Goal: Communication & Community: Answer question/provide support

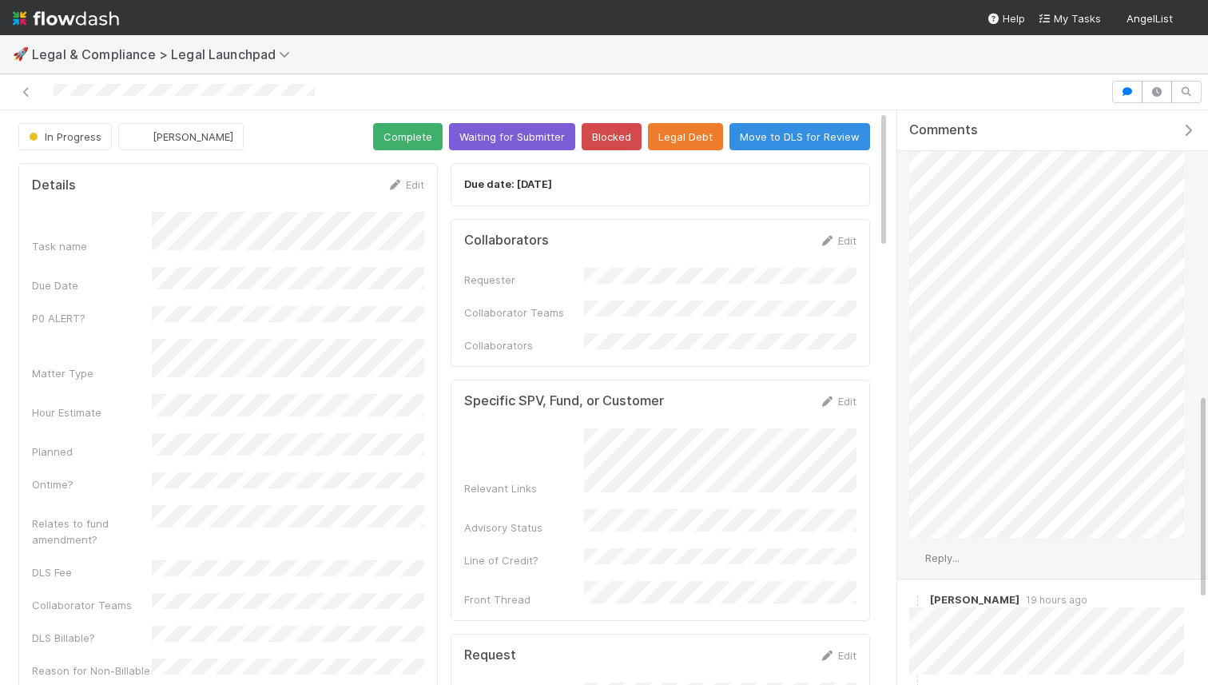
scroll to position [816, 0]
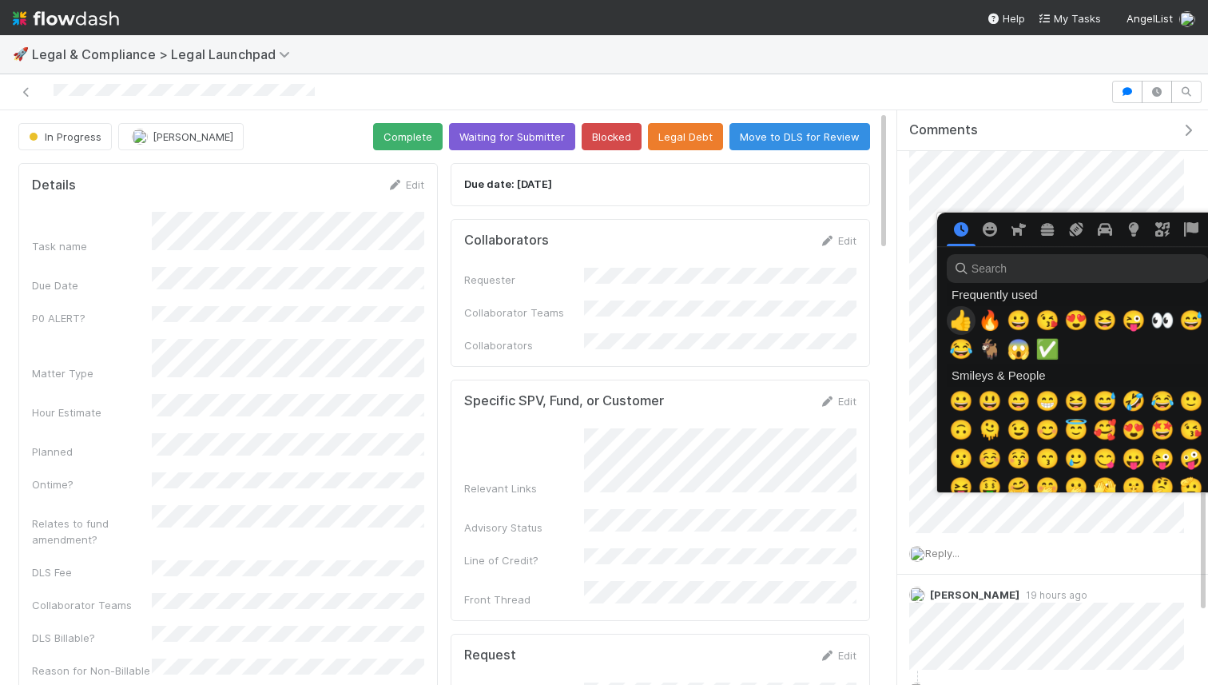
click at [964, 321] on span "👍" at bounding box center [961, 320] width 24 height 22
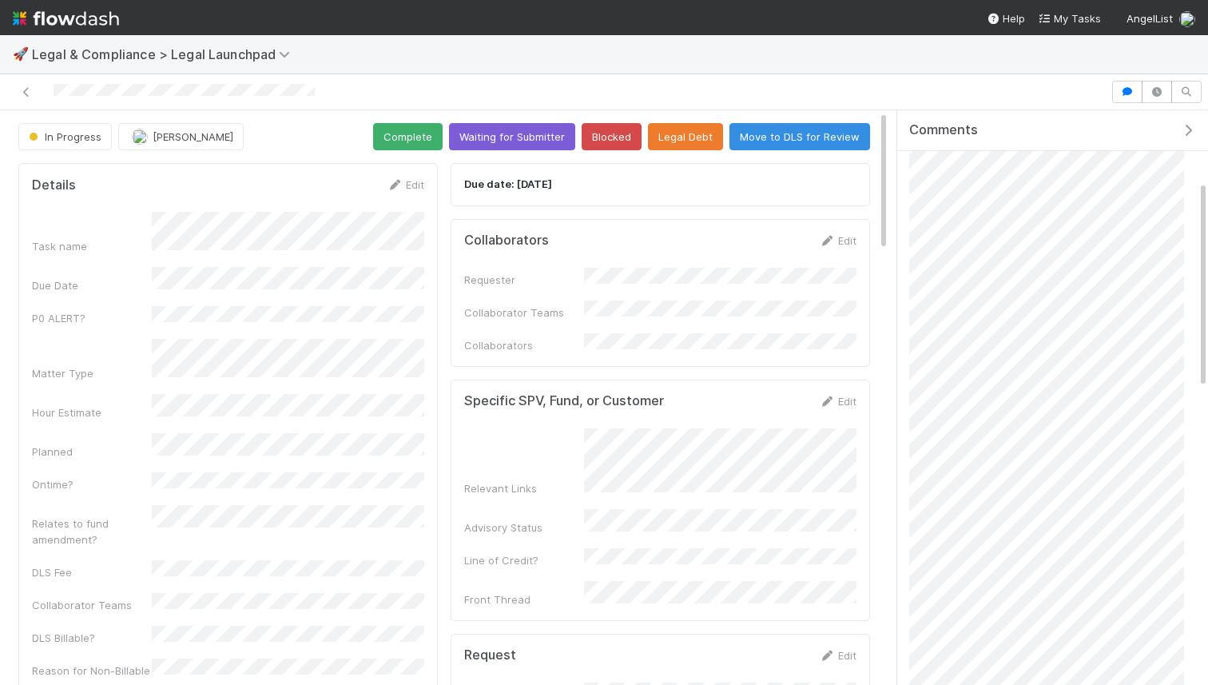
scroll to position [0, 0]
click at [962, 173] on span "Add a comment..." at bounding box center [969, 171] width 86 height 13
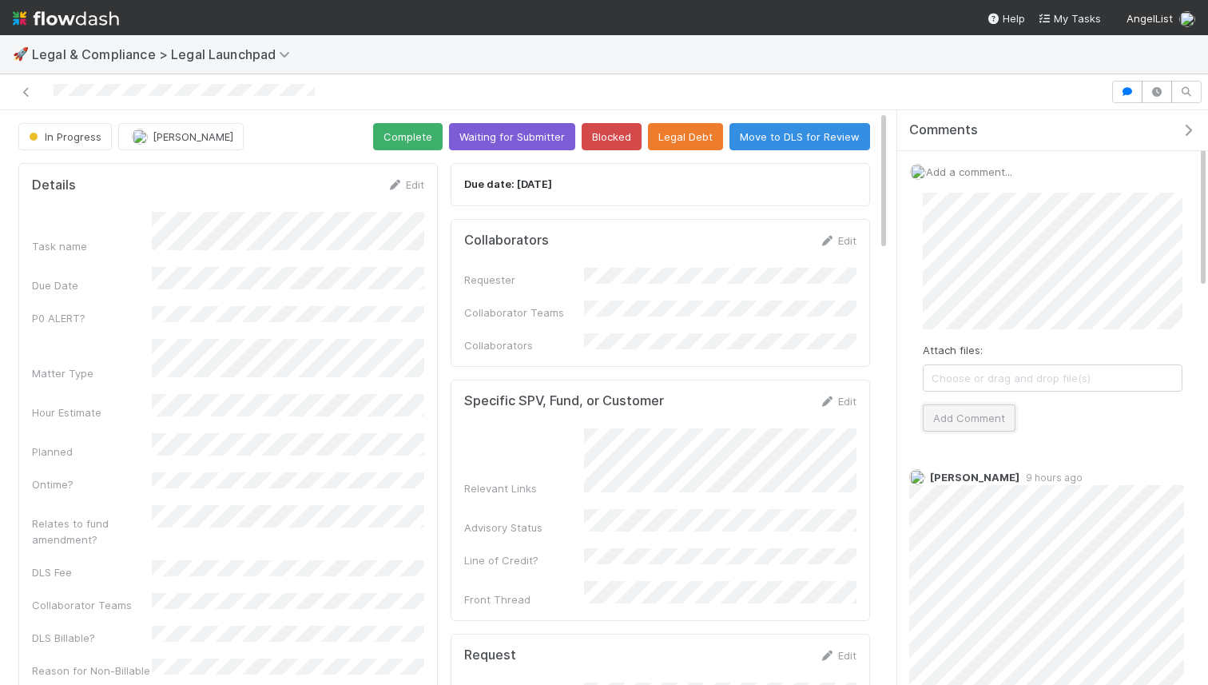
click at [977, 407] on button "Add Comment" at bounding box center [969, 417] width 93 height 27
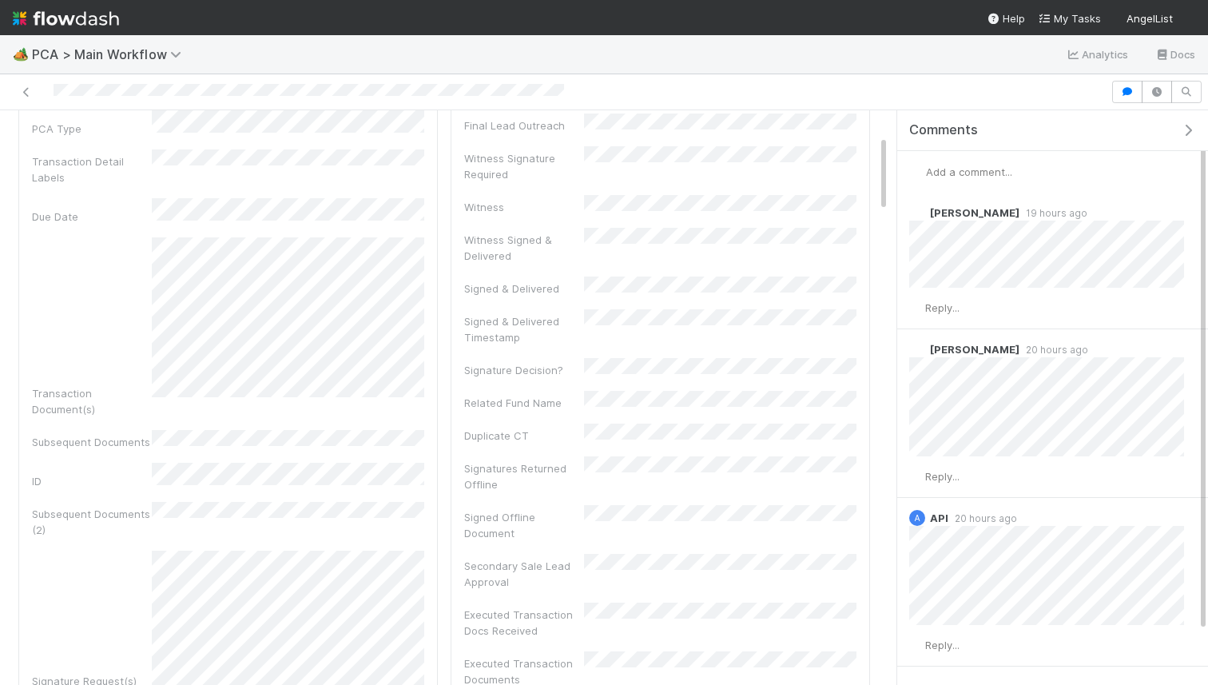
scroll to position [267, 0]
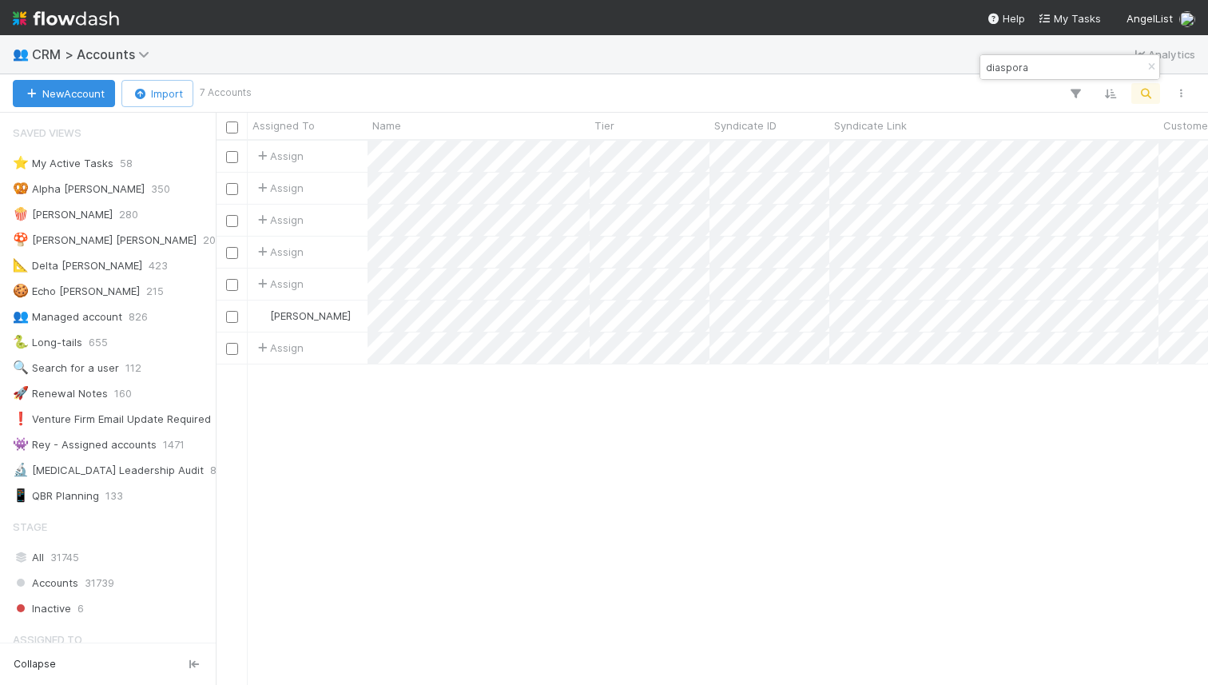
scroll to position [543, 992]
type input "diaspora"
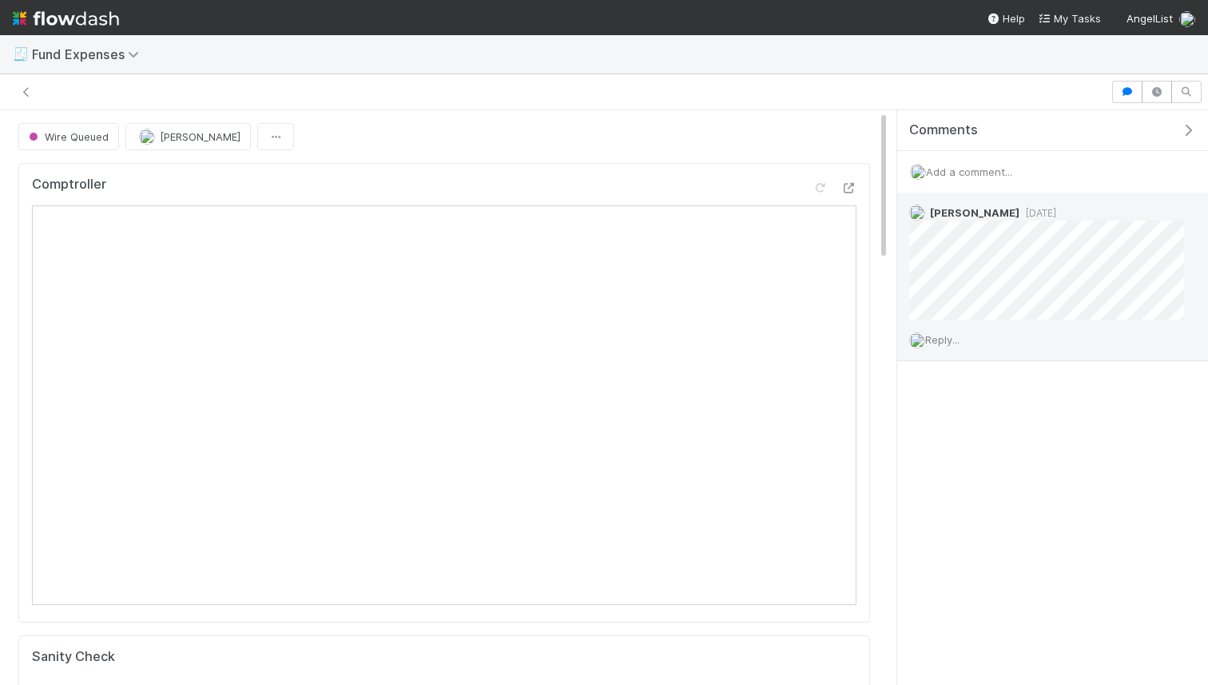
click at [944, 341] on span "Reply..." at bounding box center [942, 339] width 34 height 13
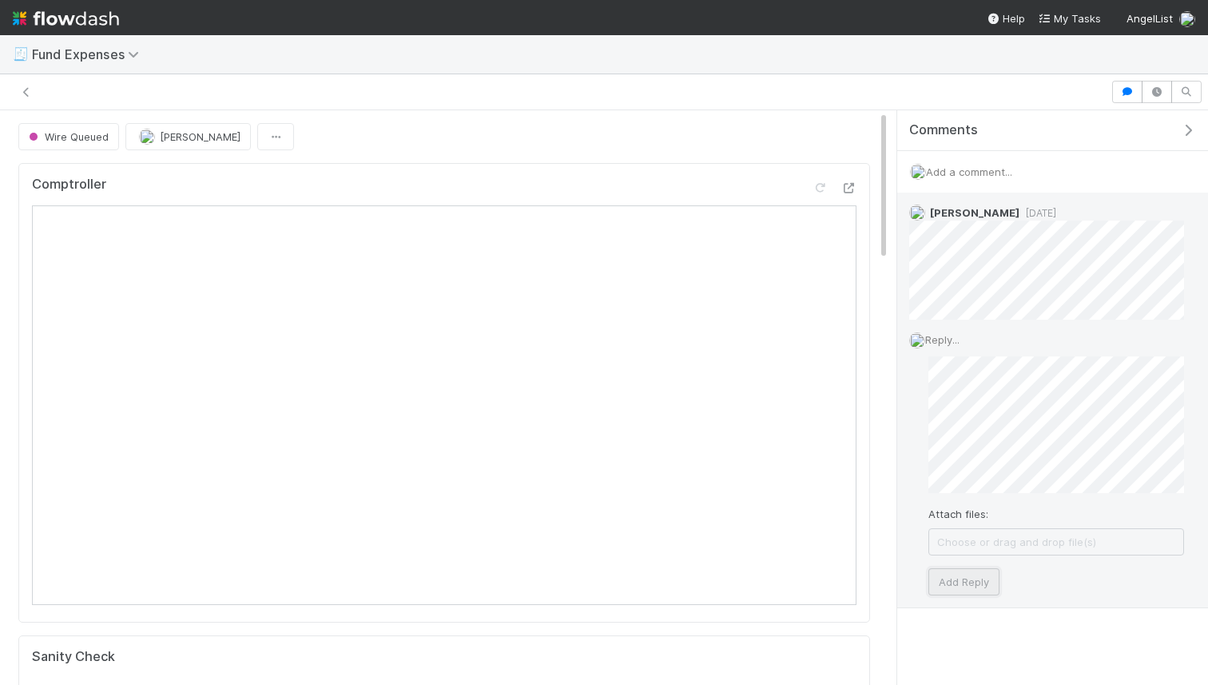
click at [952, 574] on button "Add Reply" at bounding box center [964, 581] width 71 height 27
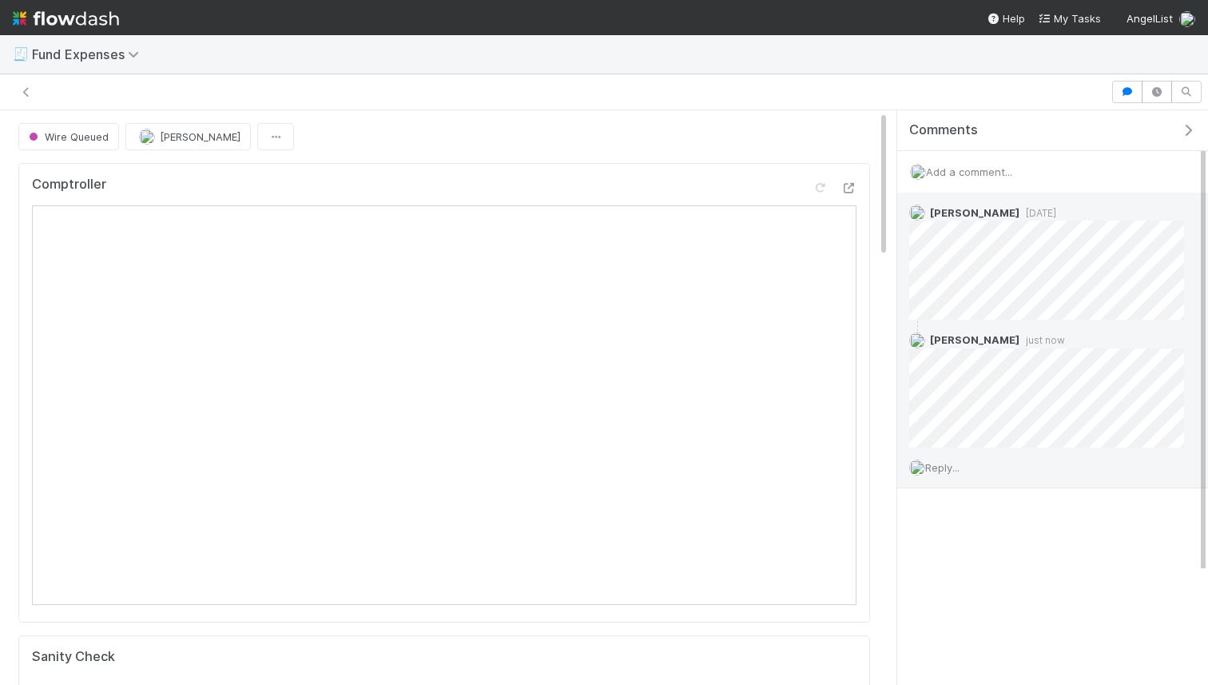
click at [954, 461] on span "Reply..." at bounding box center [942, 467] width 34 height 13
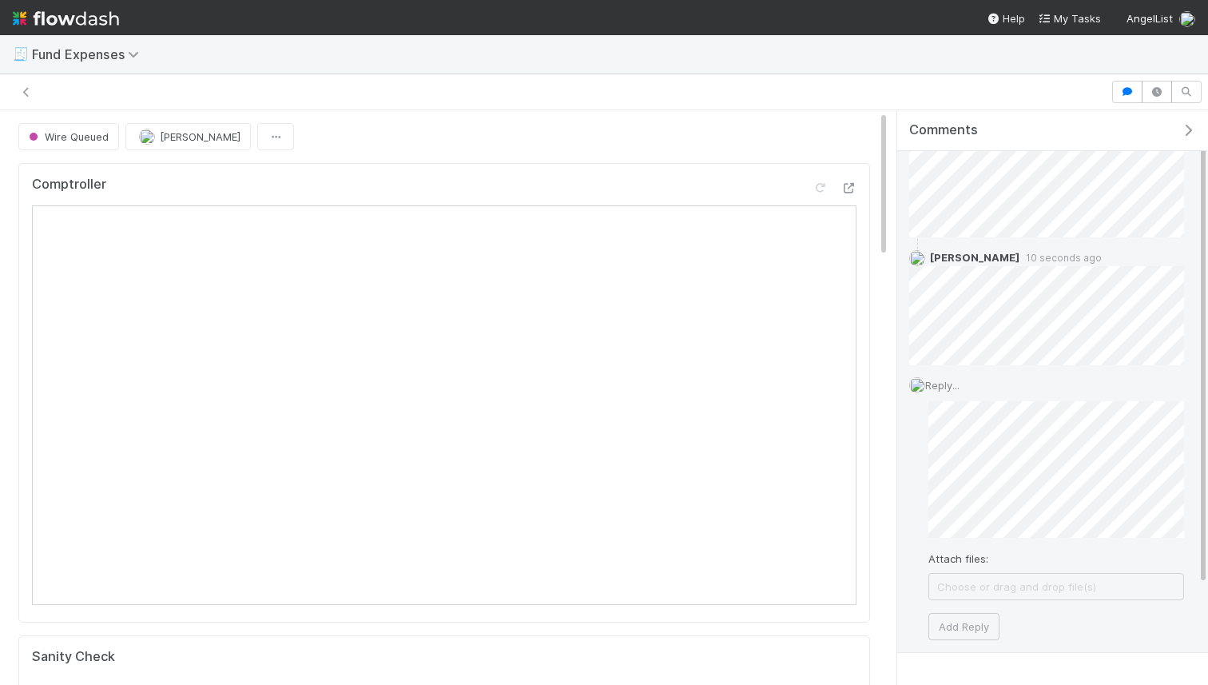
scroll to position [83, 0]
click at [957, 618] on button "Add Reply" at bounding box center [964, 625] width 71 height 27
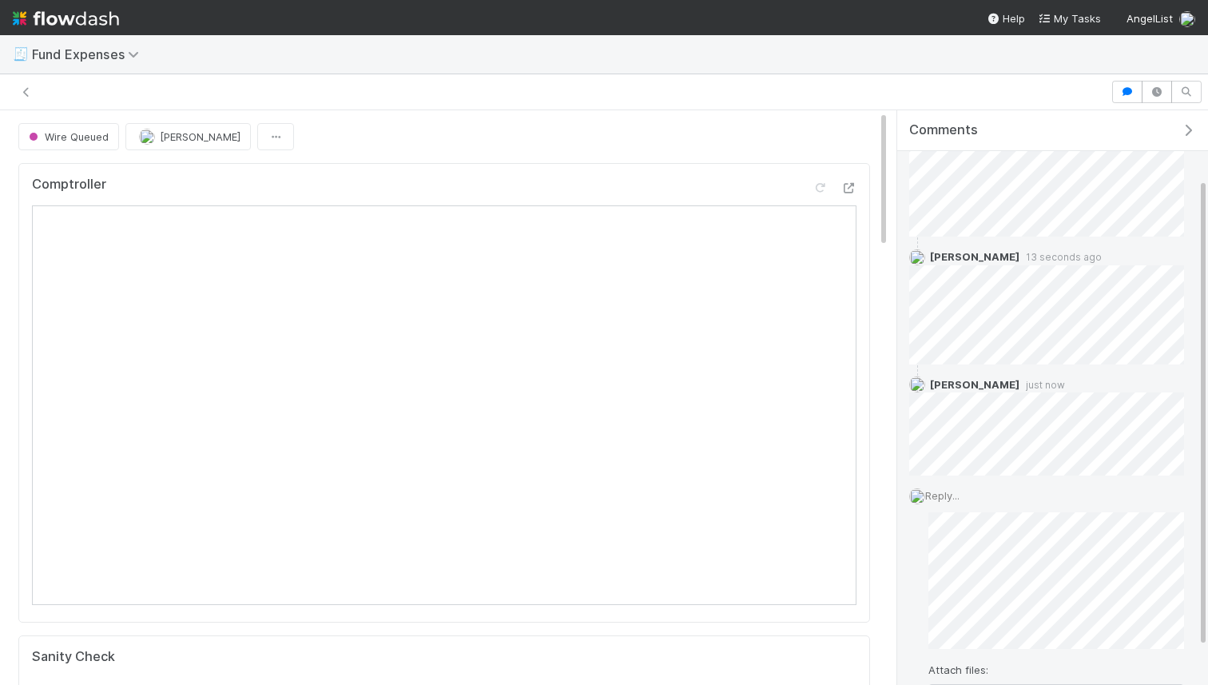
scroll to position [0, 0]
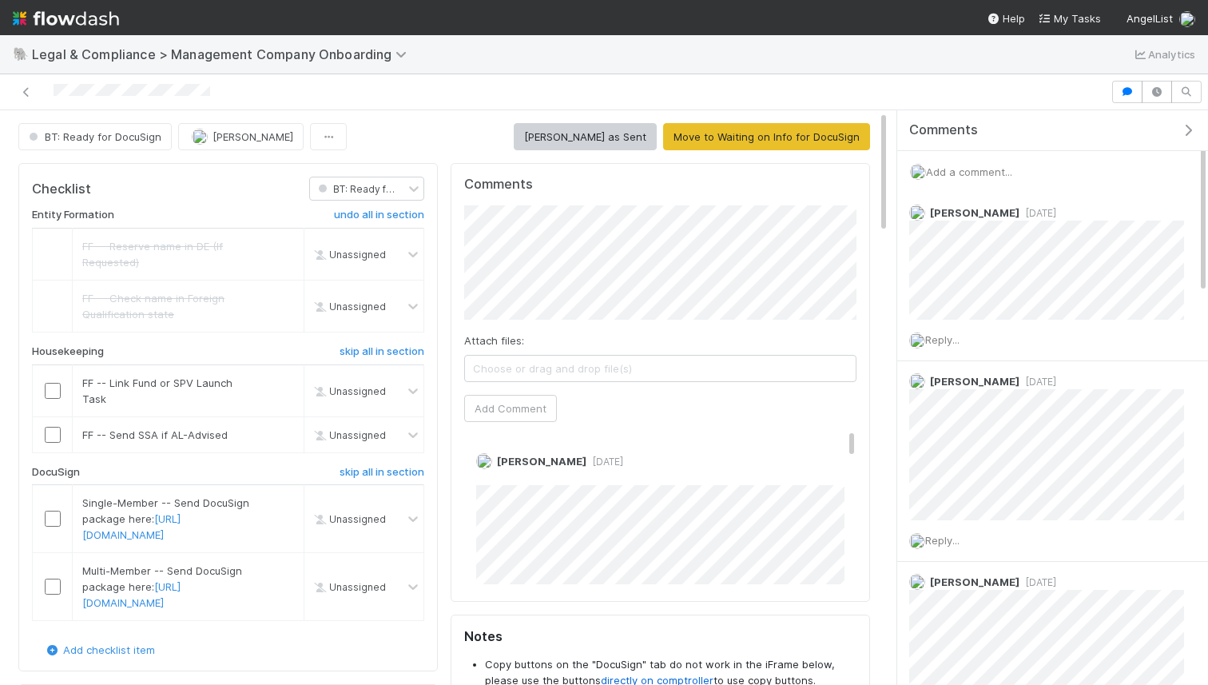
click at [953, 172] on span "Add a comment..." at bounding box center [969, 171] width 86 height 13
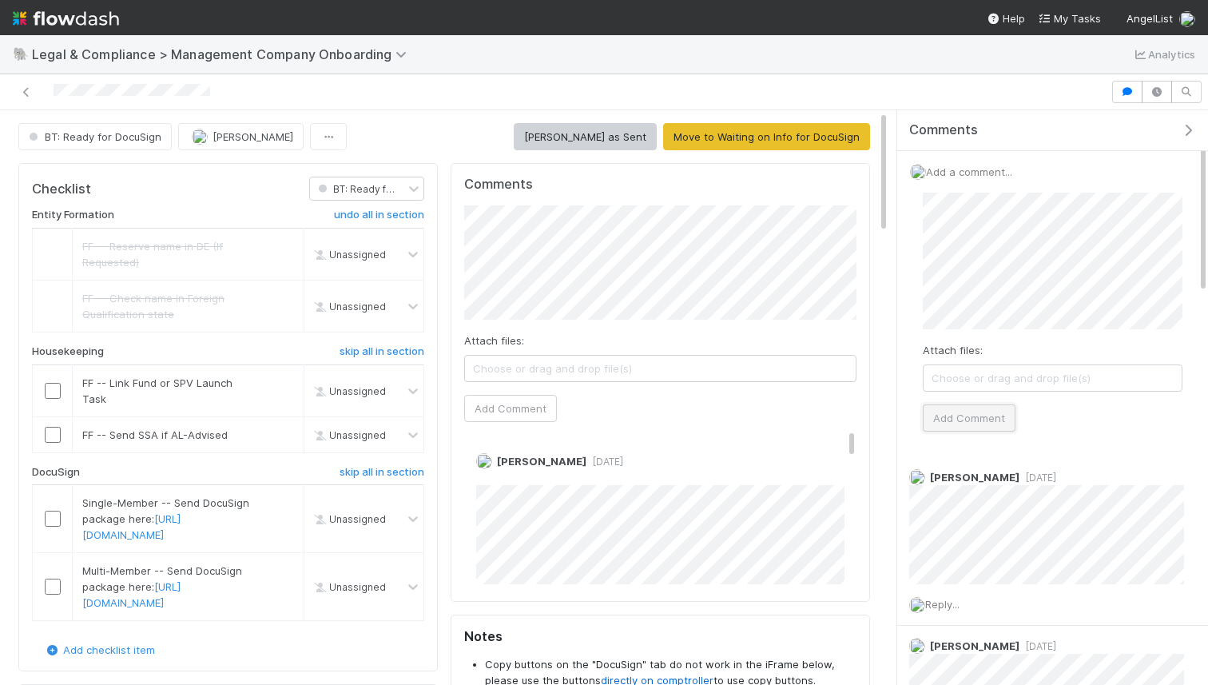
click at [951, 419] on button "Add Comment" at bounding box center [969, 417] width 93 height 27
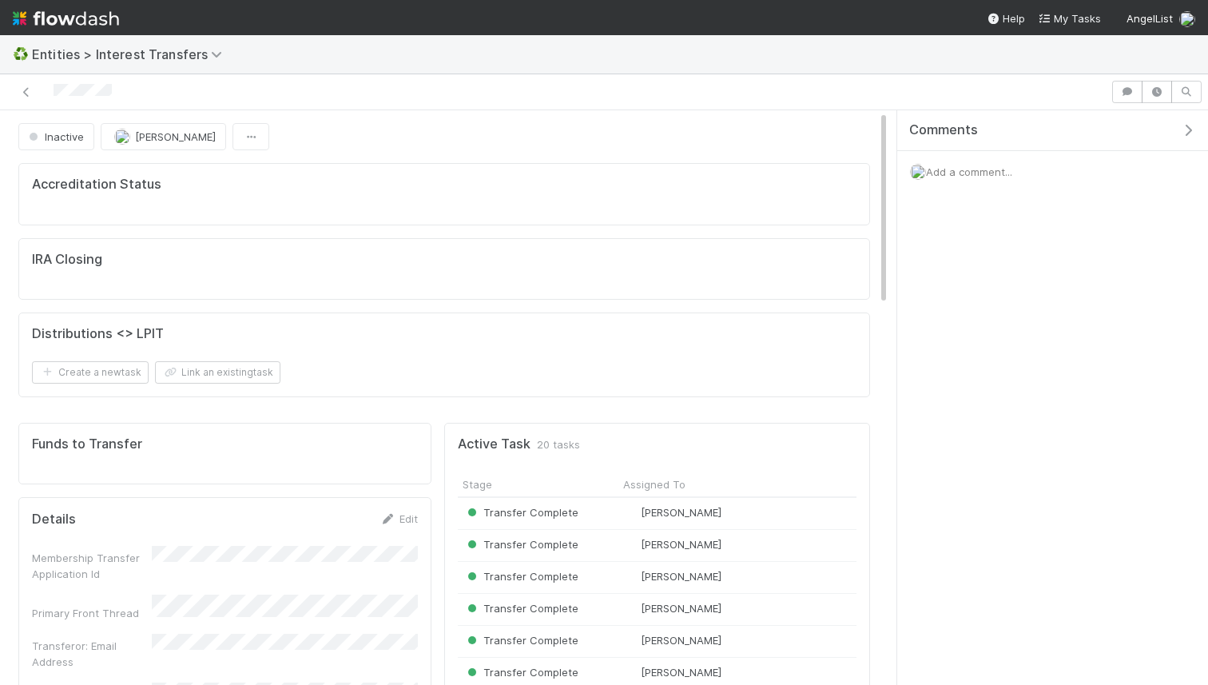
scroll to position [10, 0]
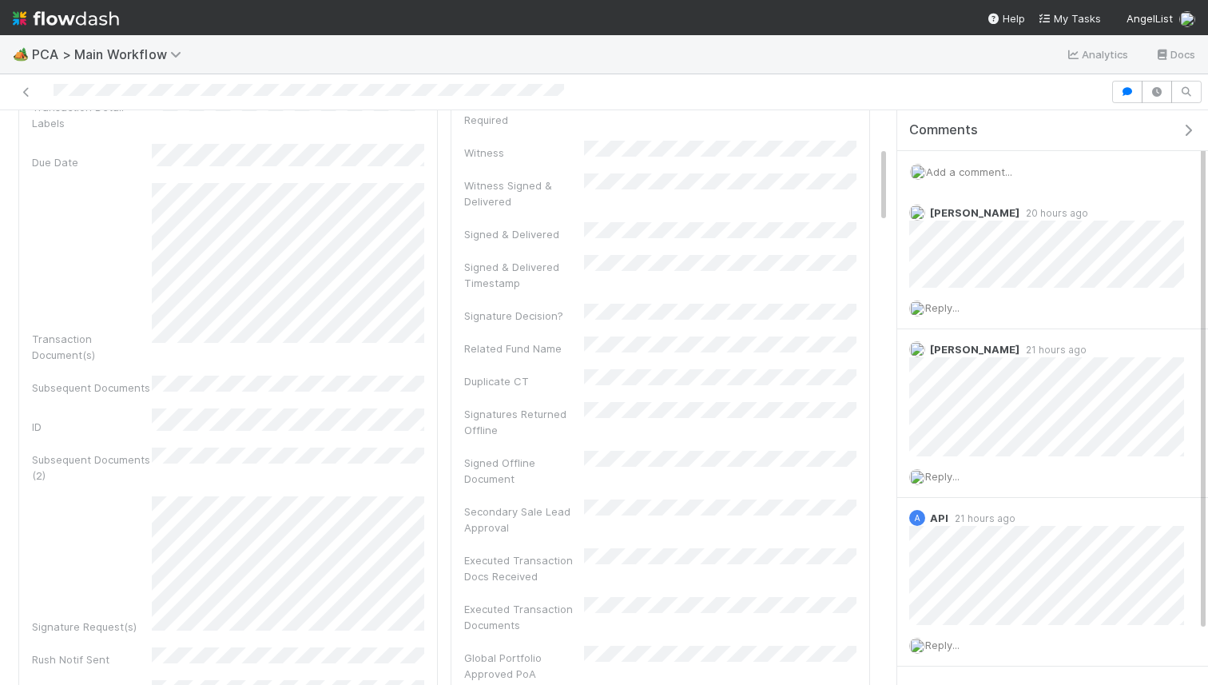
scroll to position [270, 0]
